Goal: Information Seeking & Learning: Learn about a topic

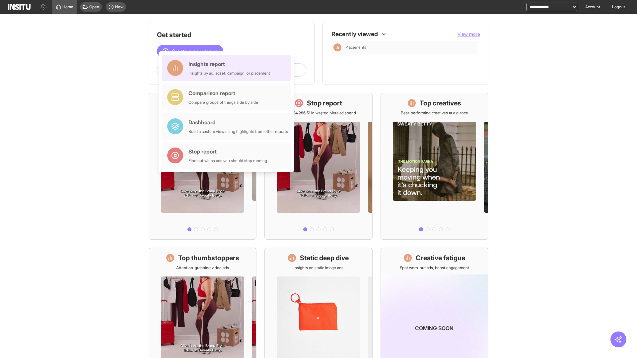
click at [228, 68] on div "Insights report Insights by ad, adset, campaign, or placement" at bounding box center [230, 68] width 82 height 16
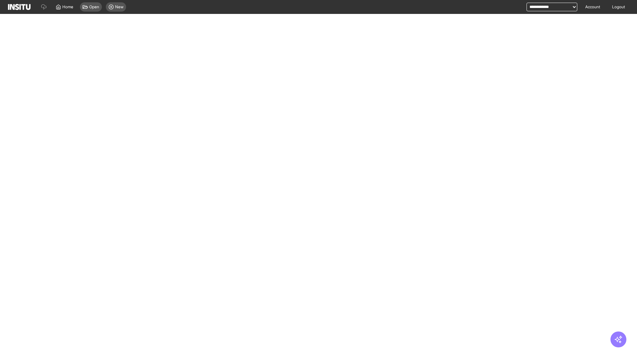
select select "**"
